Goal: Information Seeking & Learning: Learn about a topic

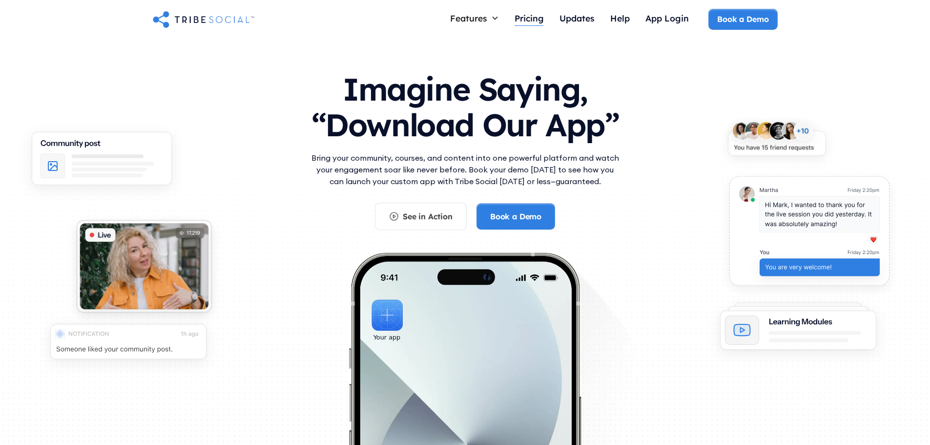
click at [525, 19] on div "Pricing" at bounding box center [529, 18] width 29 height 11
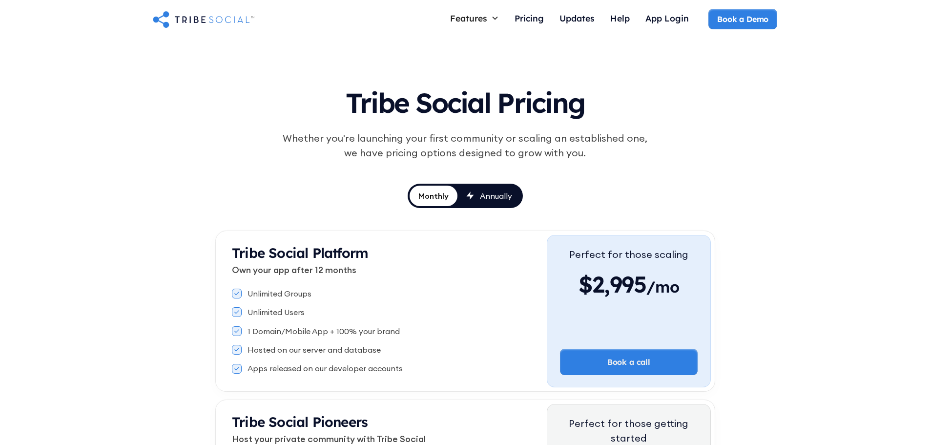
click at [349, 301] on div "Unlimited Groups Unlimited Users 1 Domain/Mobile App + 100% your brand Hosted o…" at bounding box center [389, 331] width 315 height 94
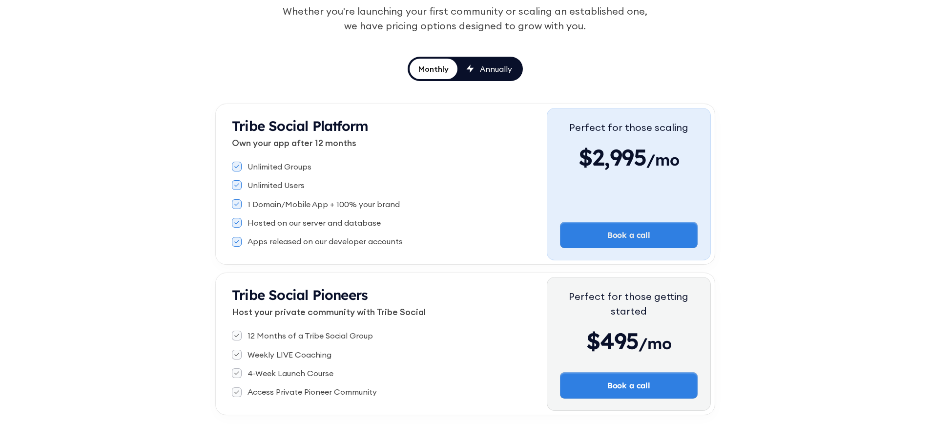
scroll to position [137, 0]
